Goal: Transaction & Acquisition: Register for event/course

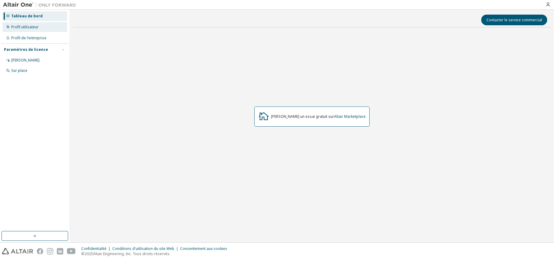
click at [32, 28] on font "Profil utilisateur" at bounding box center [24, 26] width 27 height 5
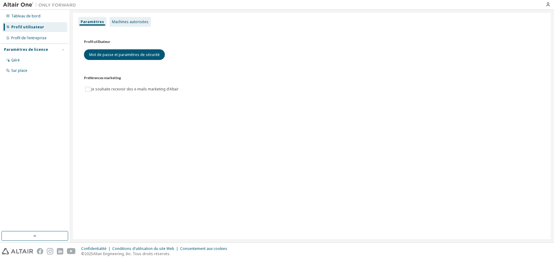
click at [125, 26] on div "Machines autorisées" at bounding box center [130, 22] width 41 height 10
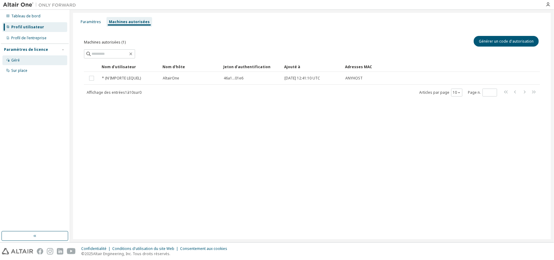
click at [23, 61] on div "Géré" at bounding box center [34, 60] width 65 height 10
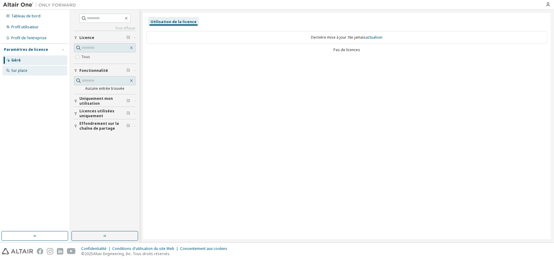
click at [11, 71] on font "Sur place" at bounding box center [19, 70] width 16 height 5
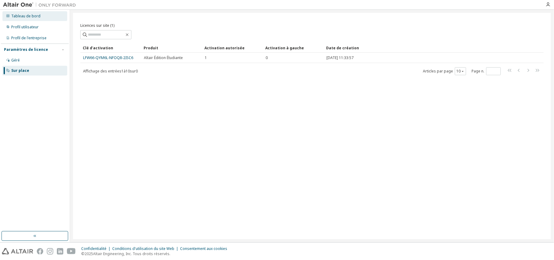
click at [26, 18] on font "Tableau de bord" at bounding box center [25, 15] width 29 height 5
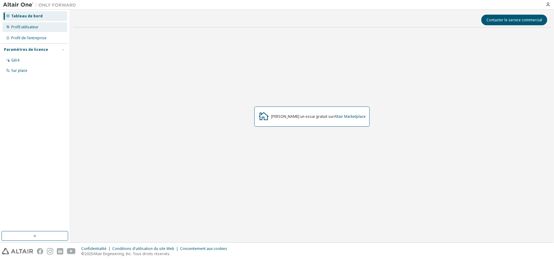
click at [41, 26] on div "Profil utilisateur" at bounding box center [34, 27] width 65 height 10
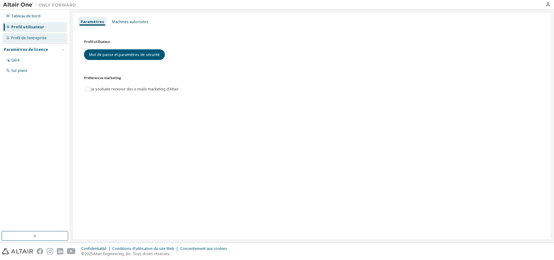
click at [37, 38] on font "Profil de l'entreprise" at bounding box center [28, 37] width 35 height 5
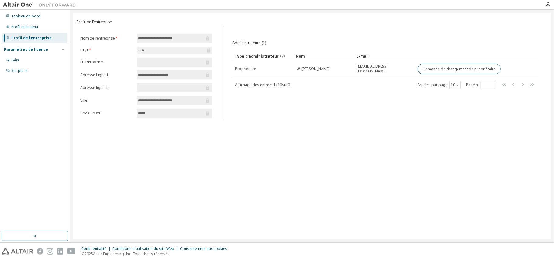
click at [16, 49] on font "Paramètres de licence" at bounding box center [26, 49] width 44 height 5
click at [21, 63] on div "Géré" at bounding box center [34, 60] width 65 height 10
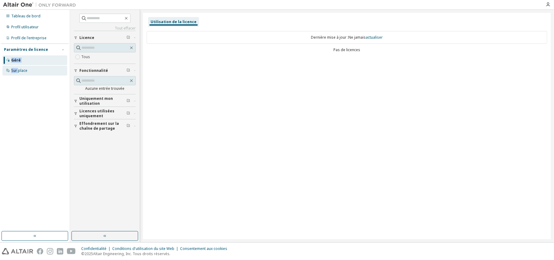
drag, startPoint x: 12, startPoint y: 65, endPoint x: 19, endPoint y: 68, distance: 6.9
click at [19, 68] on div "Géré Sur place" at bounding box center [35, 65] width 68 height 20
click at [19, 68] on font "Sur place" at bounding box center [19, 70] width 16 height 5
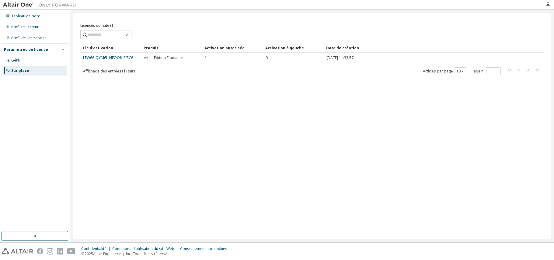
click at [119, 58] on font "LFW66-QYM6L-NFOQ8-2ISC6" at bounding box center [108, 57] width 50 height 5
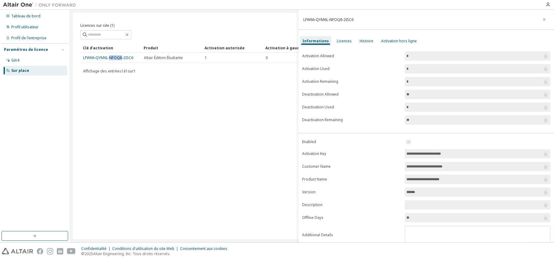
click at [119, 58] on font "LFW66-QYM6L-NFOQ8-2ISC6" at bounding box center [108, 57] width 50 height 5
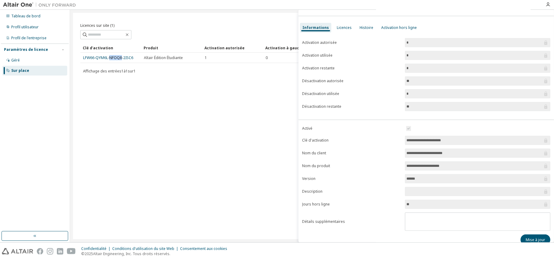
scroll to position [24, 0]
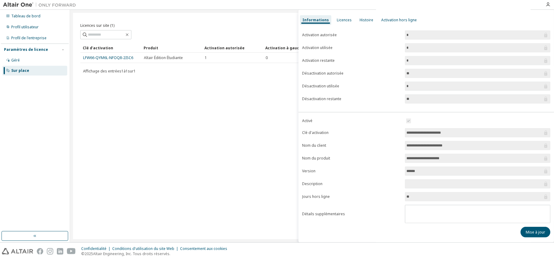
click at [453, 135] on span "**********" at bounding box center [477, 132] width 145 height 9
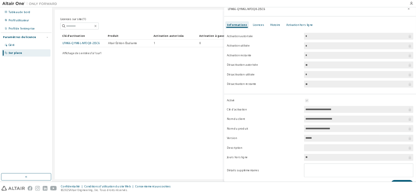
scroll to position [0, 0]
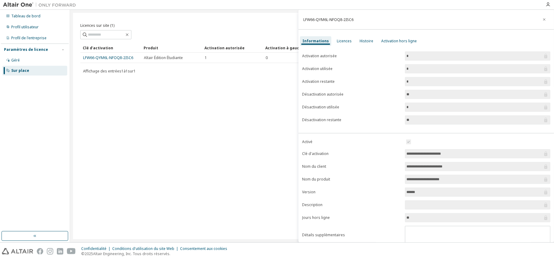
click at [550, 1] on div at bounding box center [548, 4] width 12 height 9
click at [547, 5] on icon "button" at bounding box center [548, 4] width 5 height 5
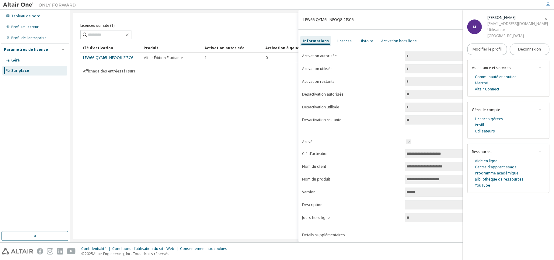
click at [525, 98] on div "Assistance et services Communauté et soutien Marché Altair Connect Gérer le com…" at bounding box center [508, 126] width 82 height 133
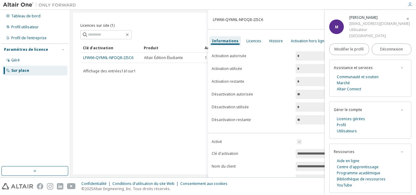
click at [415, 86] on div "M Madiama Ndiaye madiama.ndiaye.etu@univ-lille.fr Utilisateur ÉCOLE CENTRALE DE…" at bounding box center [369, 102] width 91 height 185
click at [400, 68] on icon "button" at bounding box center [402, 68] width 4 height 4
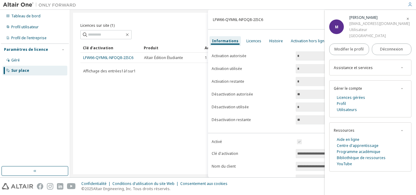
click at [400, 68] on icon "button" at bounding box center [402, 68] width 4 height 4
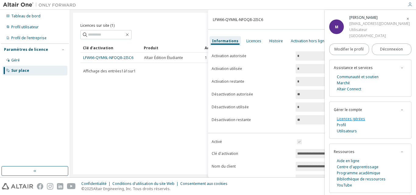
click at [352, 119] on font "Licences gérées" at bounding box center [351, 118] width 28 height 5
click at [377, 51] on button "Déconnexion" at bounding box center [392, 50] width 40 height 12
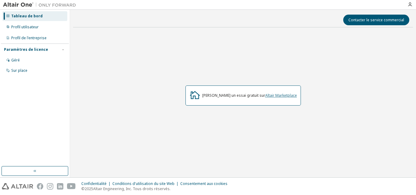
click at [274, 93] on div "Démarrez un essai gratuit sur Altair Marketplace" at bounding box center [242, 96] width 115 height 20
click at [274, 93] on font "Altair Marketplace" at bounding box center [281, 95] width 32 height 5
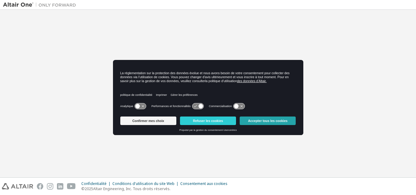
click at [248, 117] on button "Accepter tous les cookies" at bounding box center [267, 121] width 56 height 9
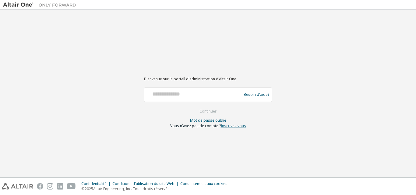
click at [236, 124] on font "Inscrivez-vous" at bounding box center [233, 125] width 25 height 5
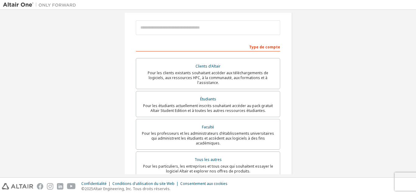
scroll to position [76, 0]
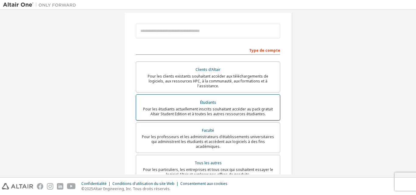
click at [190, 107] on font "Pour les étudiants actuellement inscrits souhaitant accéder au pack gratuit Alt…" at bounding box center [208, 112] width 130 height 10
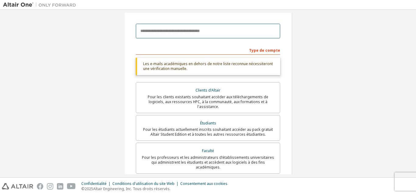
click at [172, 25] on input "email" at bounding box center [208, 31] width 144 height 15
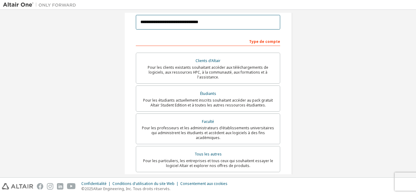
scroll to position [187, 0]
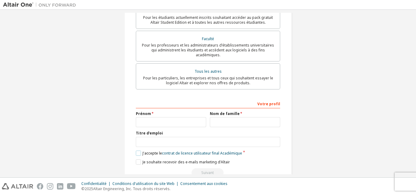
click at [152, 151] on font "J'accepte le" at bounding box center [151, 153] width 19 height 5
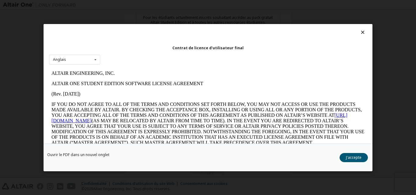
scroll to position [0, 0]
click at [355, 157] on font "J'accepte" at bounding box center [354, 157] width 16 height 5
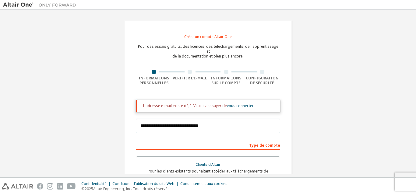
click at [176, 120] on input "**********" at bounding box center [208, 126] width 144 height 15
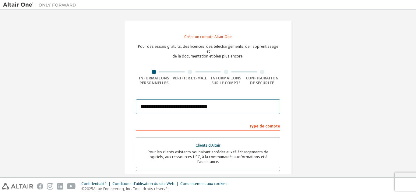
type input "**********"
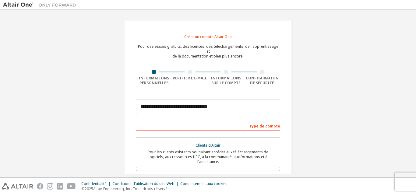
click at [318, 121] on div "**********" at bounding box center [208, 184] width 410 height 343
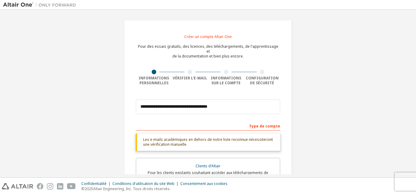
click at [318, 120] on div "**********" at bounding box center [208, 195] width 410 height 364
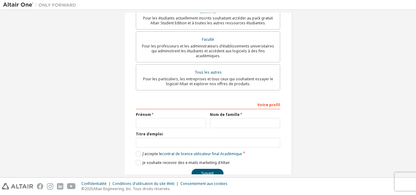
scroll to position [188, 0]
click at [192, 117] on input "text" at bounding box center [171, 122] width 70 height 10
type input "*******"
click at [228, 117] on input "text" at bounding box center [245, 122] width 70 height 10
type input "******"
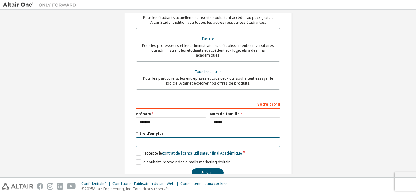
click at [188, 137] on input "text" at bounding box center [208, 142] width 144 height 10
type input "********"
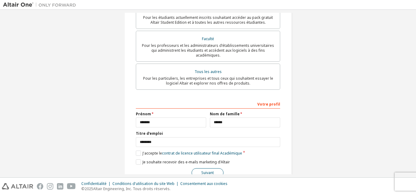
click at [206, 170] on font "Suivant" at bounding box center [207, 172] width 12 height 5
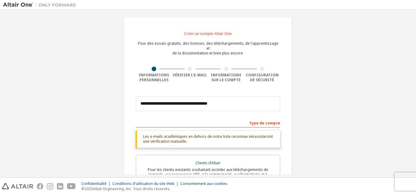
scroll to position [0, 0]
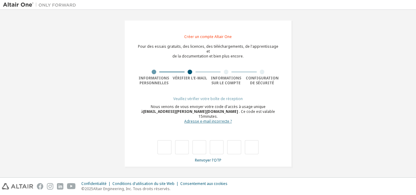
click at [210, 119] on font "Adresse e-mail incorrecte ?" at bounding box center [207, 121] width 47 height 5
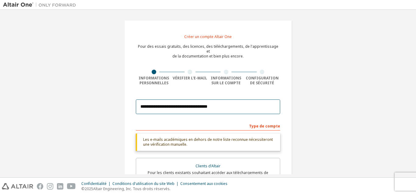
click at [206, 101] on input "**********" at bounding box center [208, 107] width 144 height 15
type input "**********"
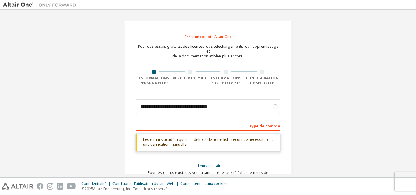
click at [308, 105] on div "**********" at bounding box center [208, 195] width 410 height 364
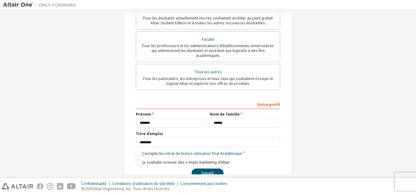
scroll to position [167, 0]
click at [205, 170] on font "Suivant" at bounding box center [207, 172] width 12 height 5
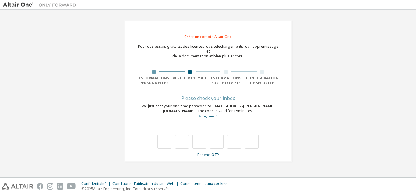
scroll to position [0, 0]
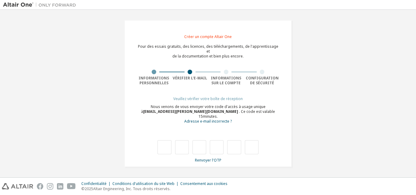
type input "*"
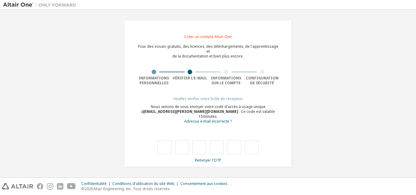
type input "*"
